Goal: Task Accomplishment & Management: Manage account settings

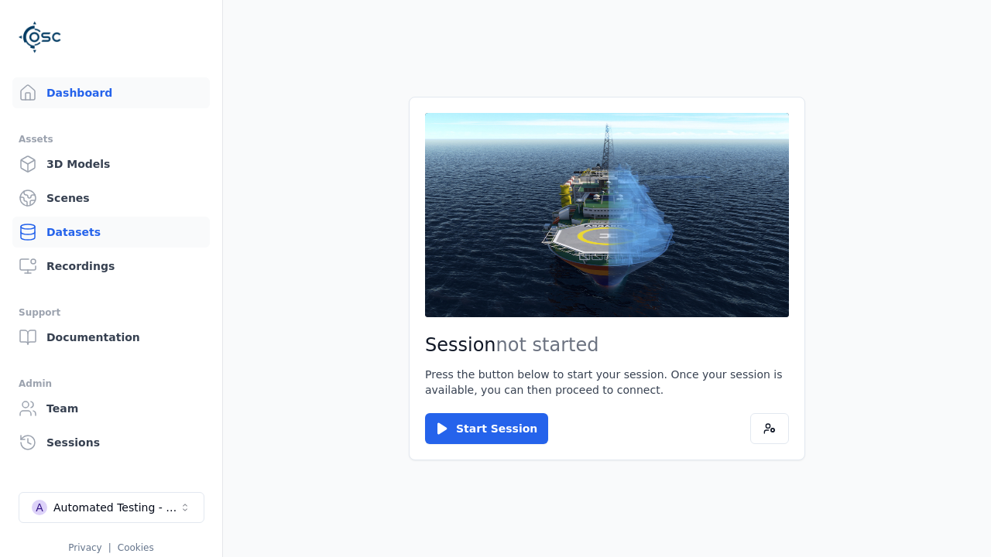
click at [111, 232] on link "Datasets" at bounding box center [110, 232] width 197 height 31
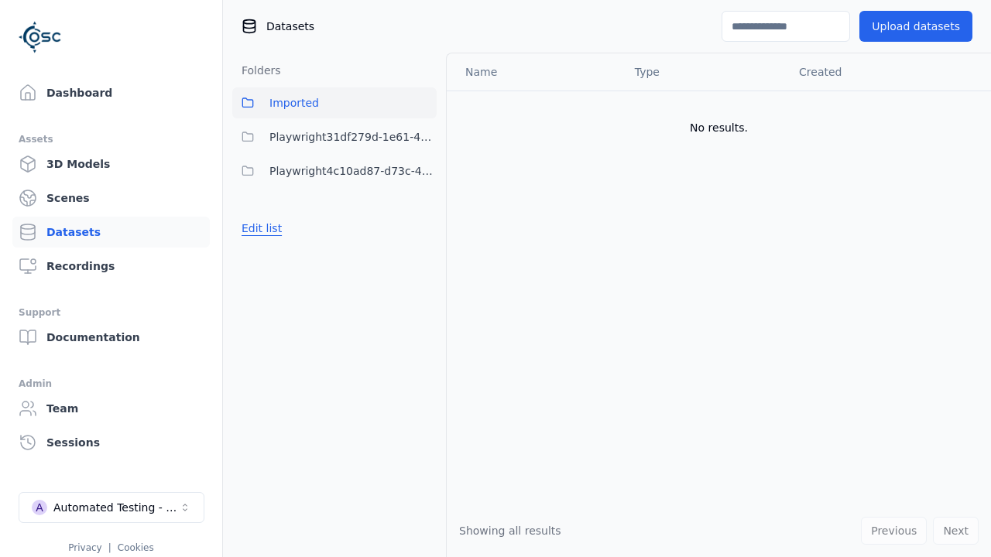
click at [259, 228] on button "Edit list" at bounding box center [261, 228] width 59 height 28
click at [273, 228] on link "Create folder" at bounding box center [277, 228] width 71 height 15
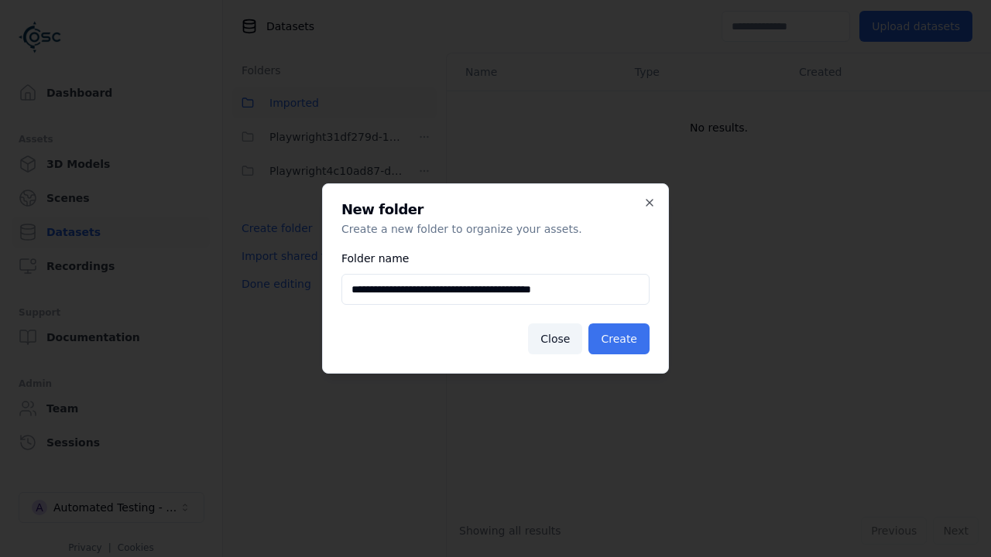
type input "**********"
click at [621, 339] on button "Create" at bounding box center [618, 339] width 61 height 31
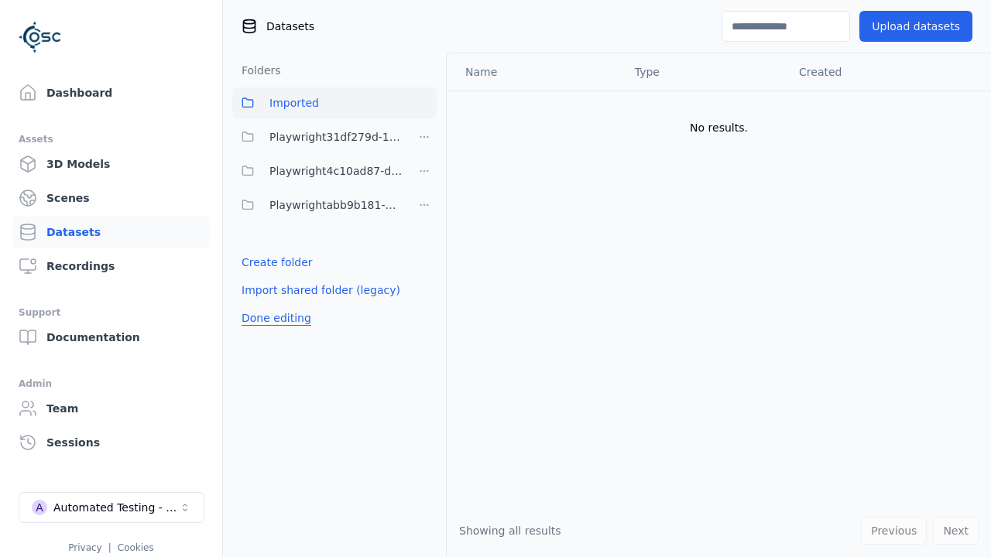
click at [272, 318] on button "Done editing" at bounding box center [276, 318] width 88 height 28
click at [259, 304] on button "Done editing" at bounding box center [276, 318] width 88 height 28
click at [424, 205] on html "Support Dashboard Assets 3D Models Scenes Datasets Recordings Support Documenta…" at bounding box center [495, 278] width 991 height 557
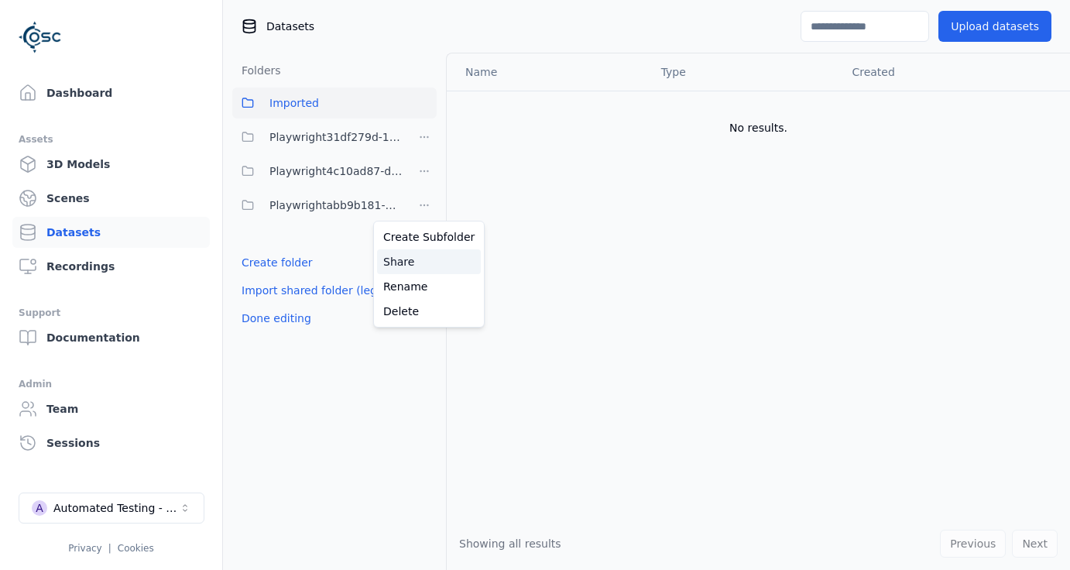
click at [423, 262] on div "Share" at bounding box center [429, 261] width 104 height 25
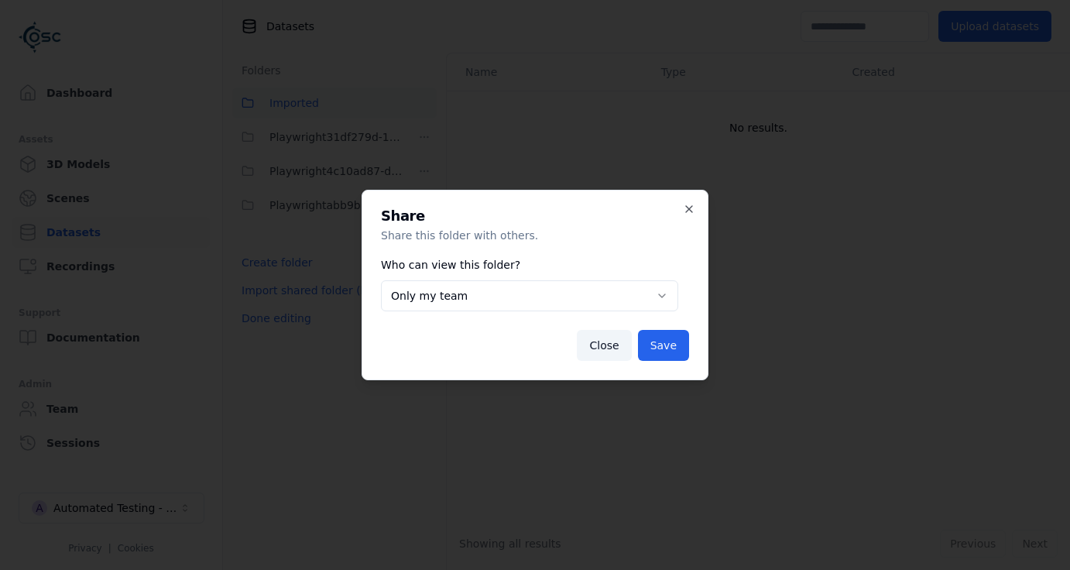
click at [530, 296] on button "Only my team" at bounding box center [529, 295] width 297 height 31
click at [664, 345] on button "Save" at bounding box center [663, 345] width 51 height 31
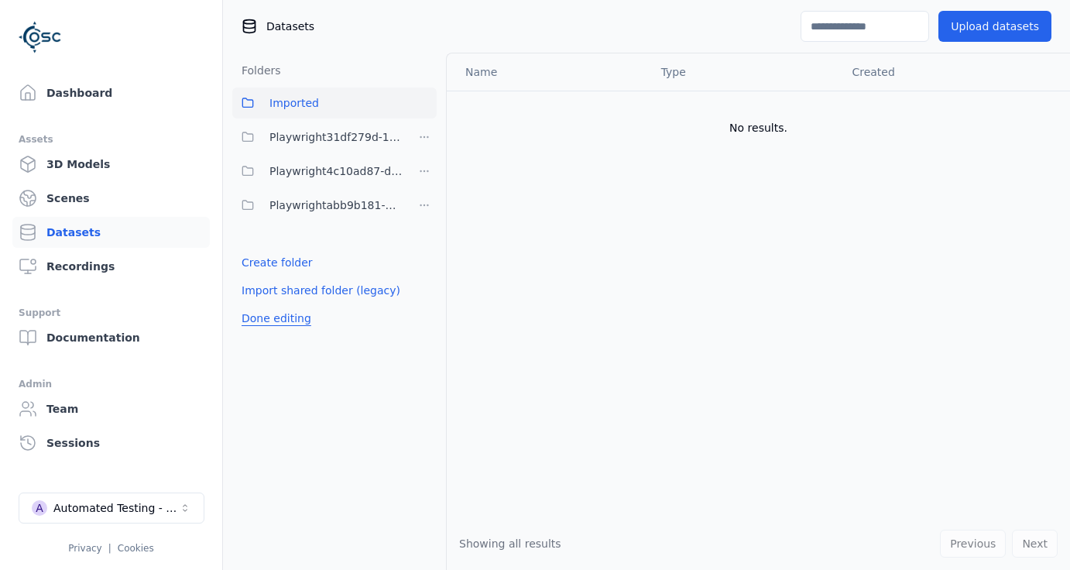
click at [272, 318] on button "Done editing" at bounding box center [276, 318] width 88 height 28
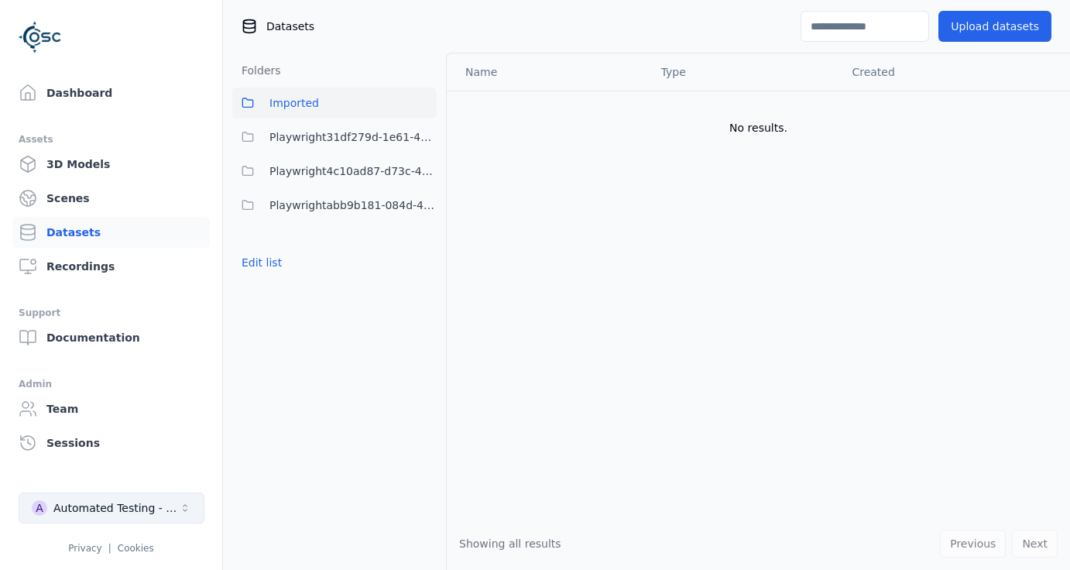
click at [111, 508] on div "Automated Testing - Playwright" at bounding box center [115, 507] width 125 height 15
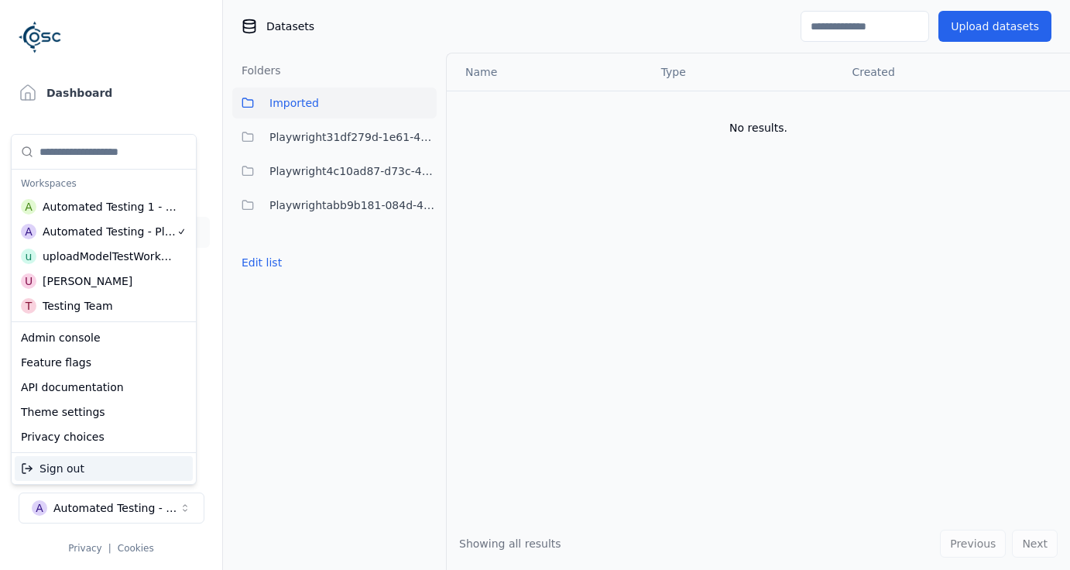
click at [104, 207] on div "Automated Testing 1 - Playwright" at bounding box center [110, 206] width 135 height 15
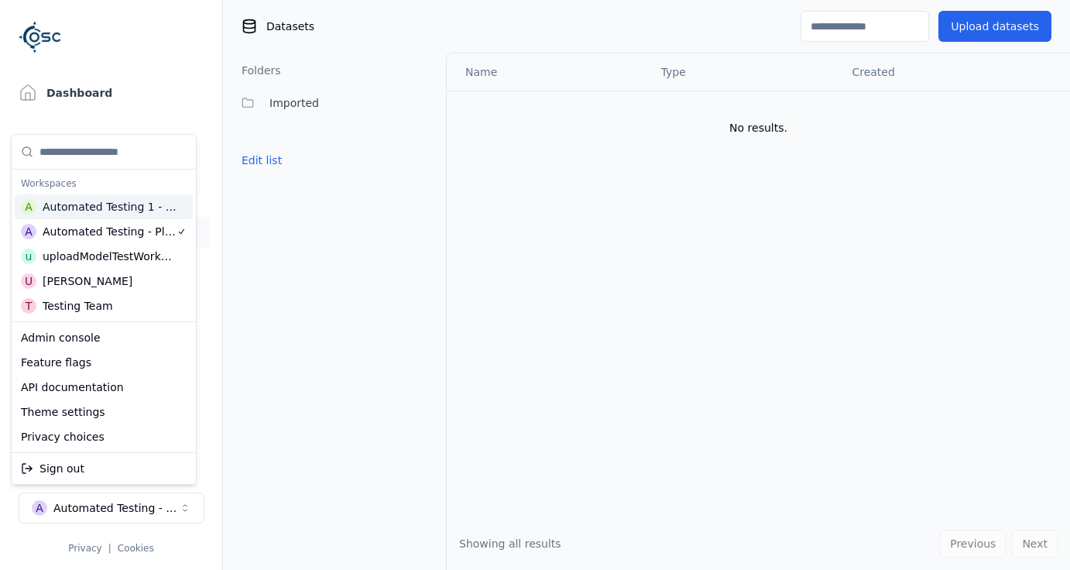
click at [535, 285] on html "Support Dashboard Assets 3D Models Scenes Datasets Recordings Support Documenta…" at bounding box center [535, 285] width 1070 height 570
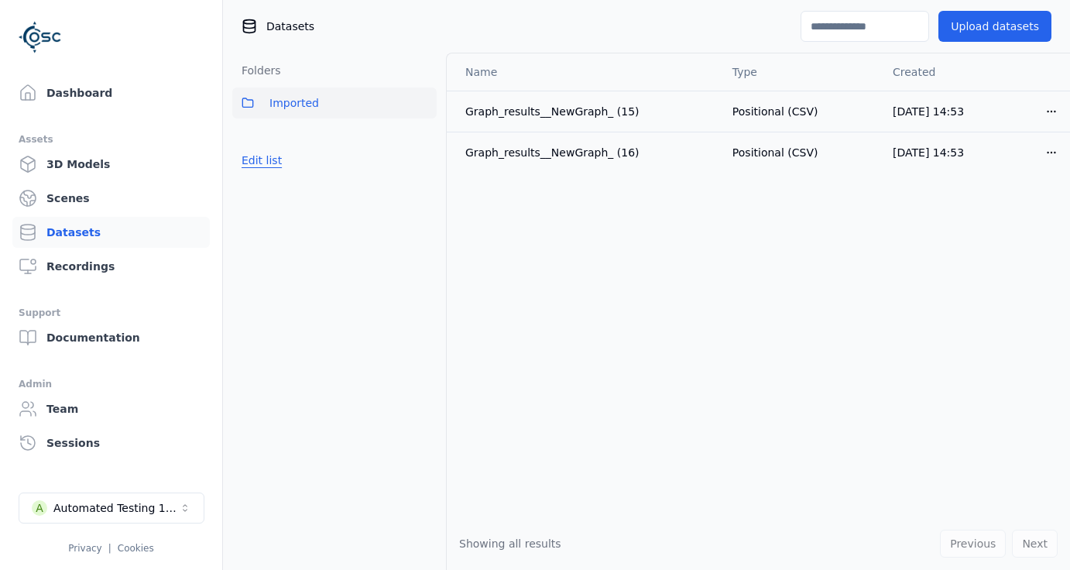
click at [259, 160] on button "Edit list" at bounding box center [261, 160] width 59 height 28
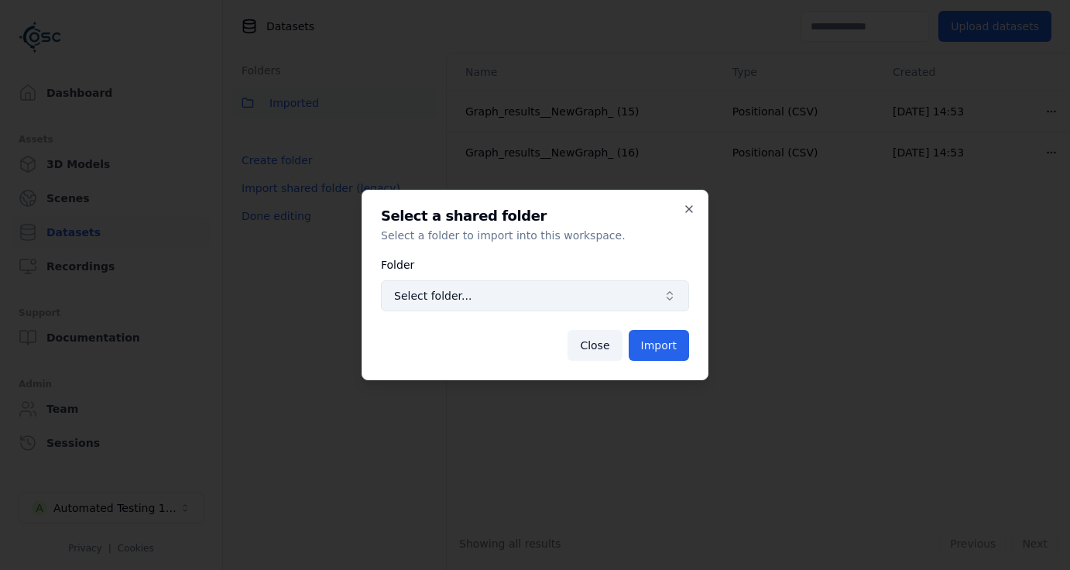
click at [535, 296] on span "Select folder..." at bounding box center [525, 295] width 263 height 15
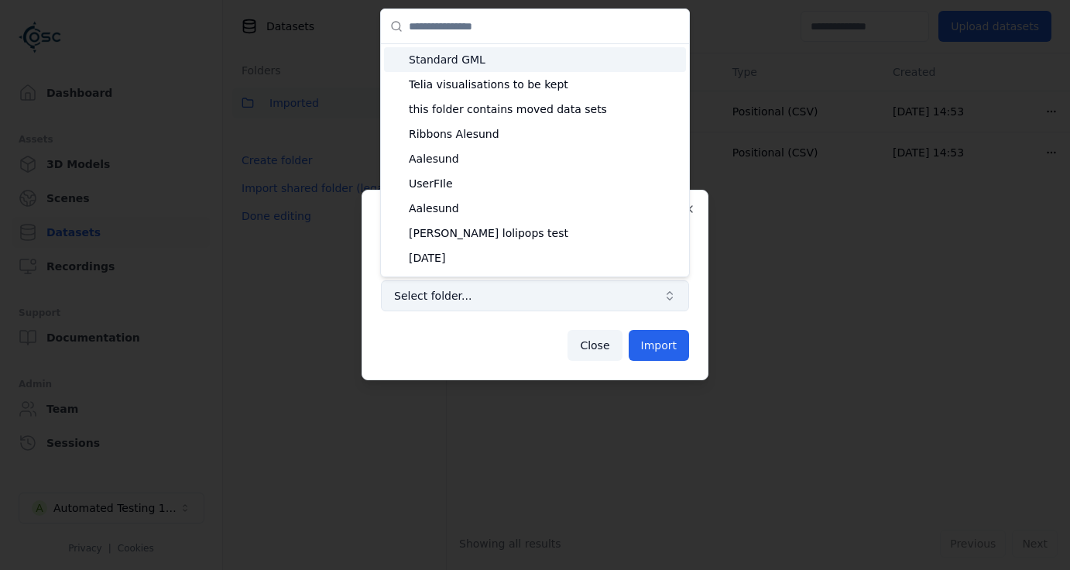
type input "**********"
